Goal: Navigation & Orientation: Find specific page/section

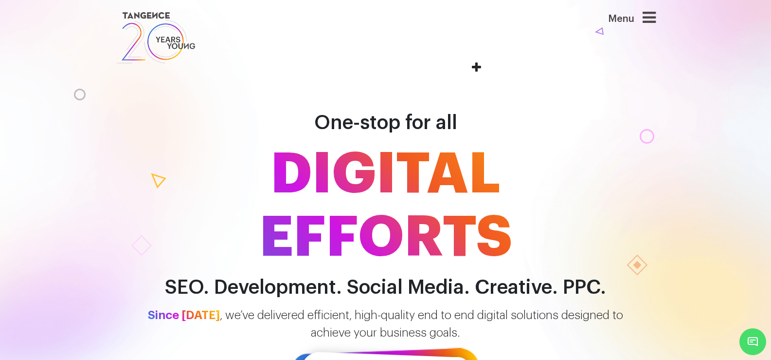
click at [656, 19] on icon at bounding box center [649, 18] width 13 height 16
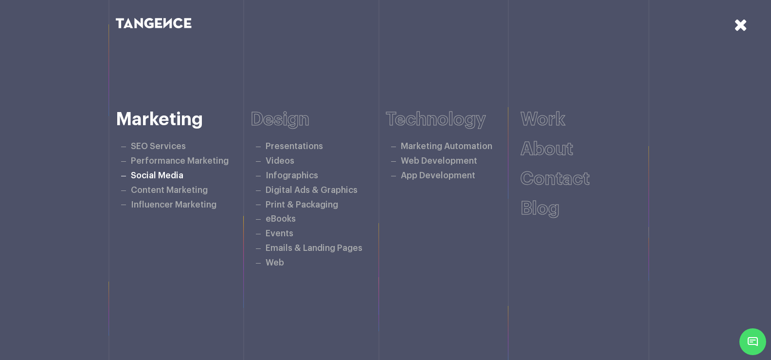
click at [134, 177] on link "Social Media" at bounding box center [157, 175] width 53 height 8
